Goal: Information Seeking & Learning: Learn about a topic

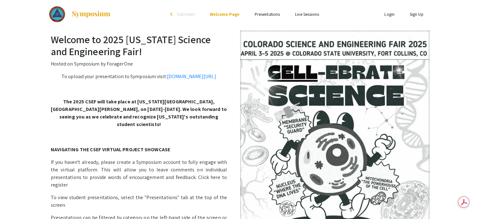
click at [274, 14] on link "Presentations" at bounding box center [267, 14] width 25 height 6
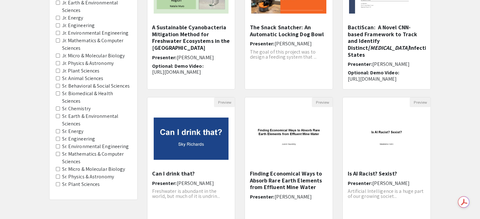
scroll to position [126, 0]
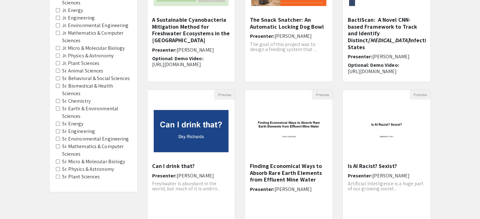
click at [58, 175] on Sciences "Sr. Plant Sciences" at bounding box center [58, 177] width 4 height 4
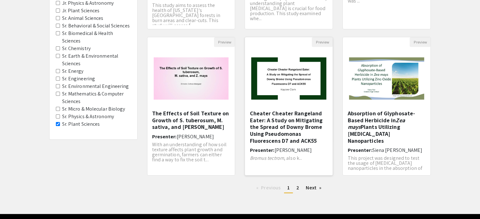
scroll to position [199, 0]
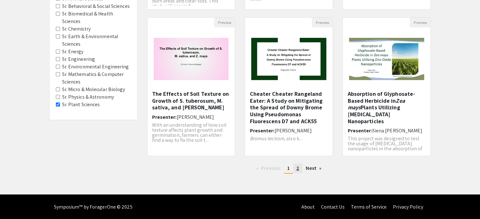
click at [300, 170] on link "page 2" at bounding box center [297, 168] width 9 height 9
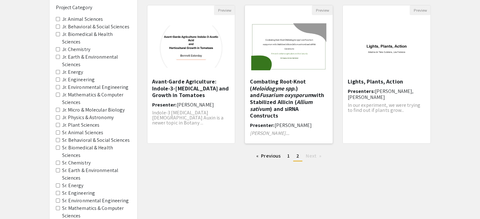
scroll to position [63, 0]
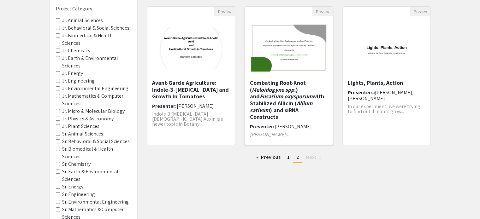
click at [295, 51] on img "Open Presentation <p>Combating Root-Knot (<em>Meloidogyne spp.</em>) and <em>Fu…" at bounding box center [289, 48] width 88 height 60
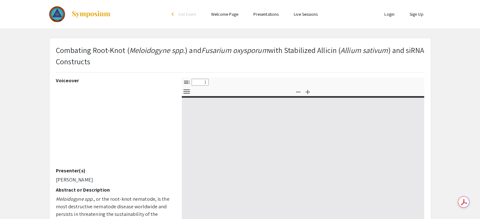
select select "custom"
type input "0"
select select "custom"
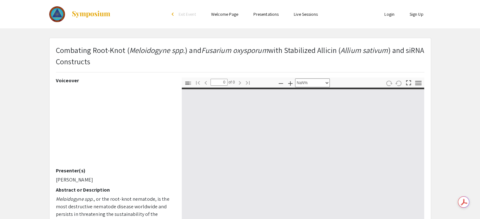
type input "1"
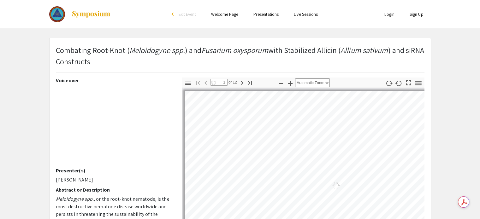
select select "auto"
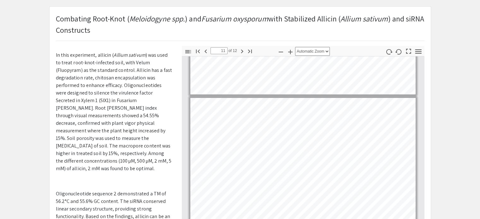
scroll to position [1420, 0]
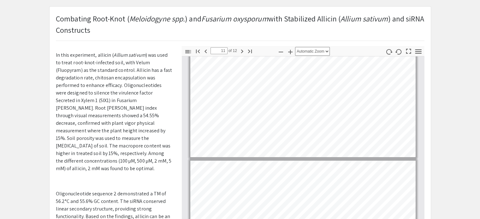
type input "12"
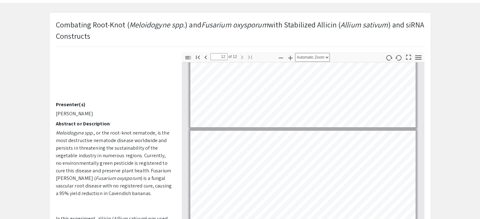
scroll to position [0, 0]
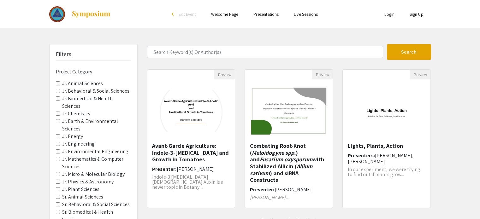
click at [58, 119] on Sciences "Jr. Earth & Environmental Sciences" at bounding box center [58, 121] width 4 height 4
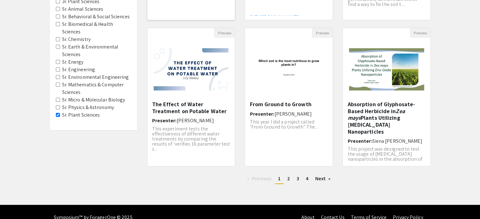
scroll to position [189, 0]
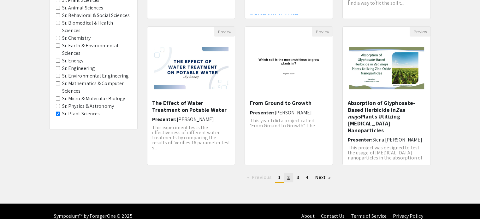
click at [288, 176] on span "2" at bounding box center [288, 177] width 3 height 7
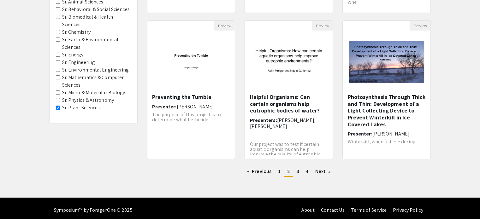
scroll to position [199, 0]
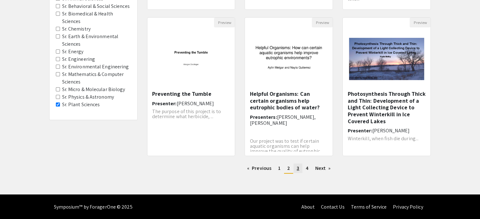
click at [298, 168] on span "3" at bounding box center [298, 168] width 3 height 7
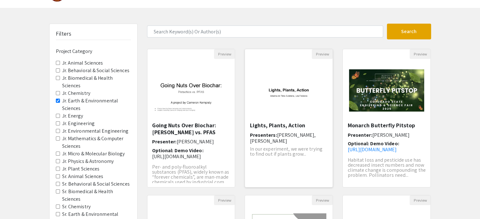
scroll to position [32, 0]
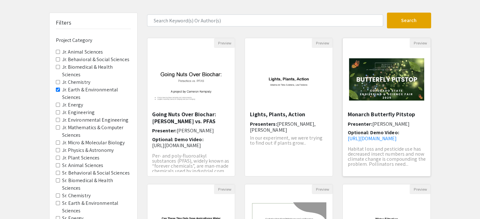
click at [373, 67] on img "Open Presentation <p>Monarch Butterfly Pitstop</p>" at bounding box center [387, 79] width 88 height 55
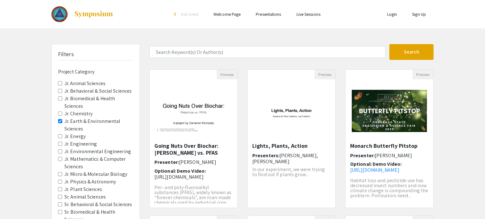
select select "custom"
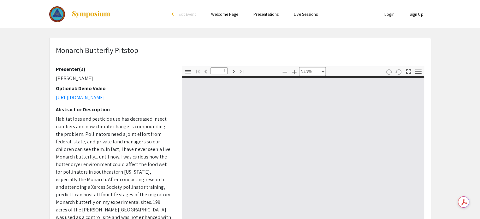
type input "0"
select select "auto"
type input "1"
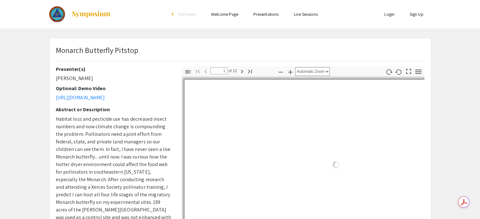
select select "auto"
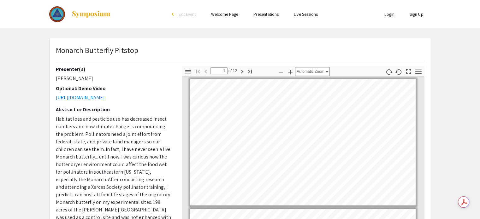
scroll to position [32, 0]
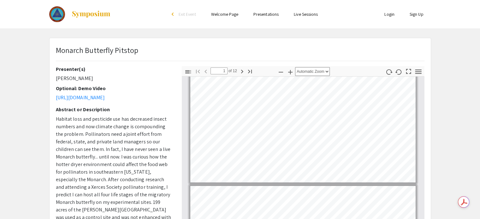
type input "2"
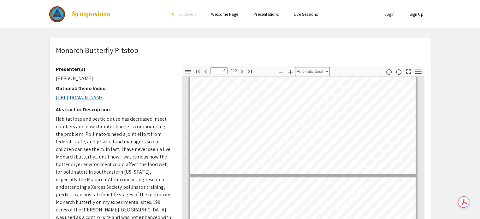
click at [105, 98] on link "[URL][DOMAIN_NAME]" at bounding box center [80, 97] width 49 height 7
